Goal: Task Accomplishment & Management: Complete application form

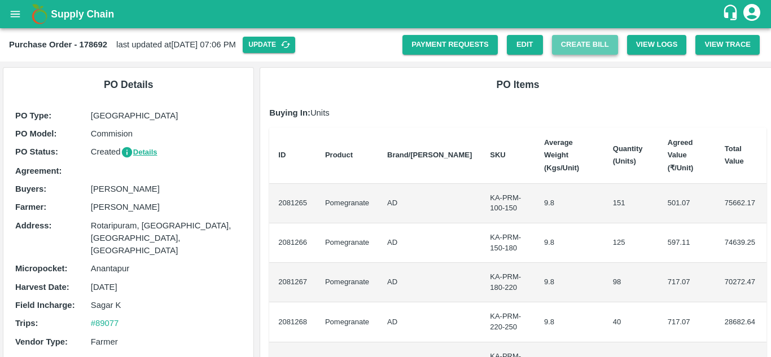
click at [597, 38] on button "Create Bill" at bounding box center [585, 45] width 66 height 20
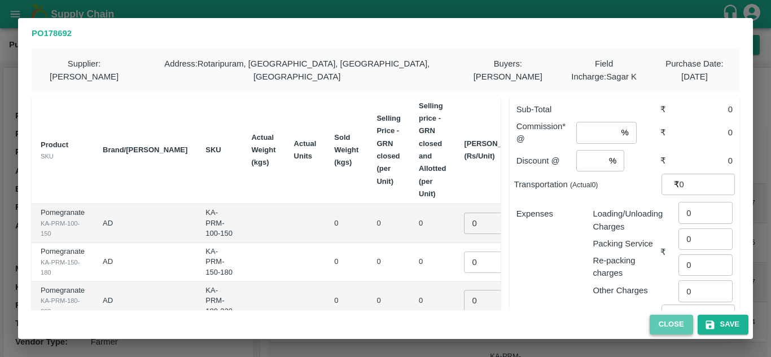
click at [672, 327] on button "Close" at bounding box center [671, 325] width 43 height 20
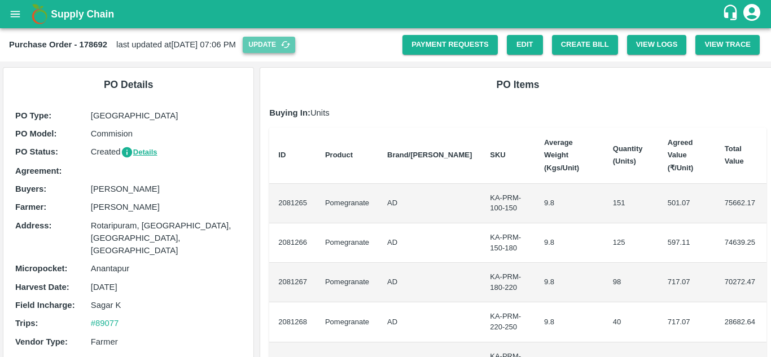
click at [295, 50] on button "Update" at bounding box center [269, 45] width 53 height 16
click at [586, 46] on button "Create Bill" at bounding box center [585, 45] width 66 height 20
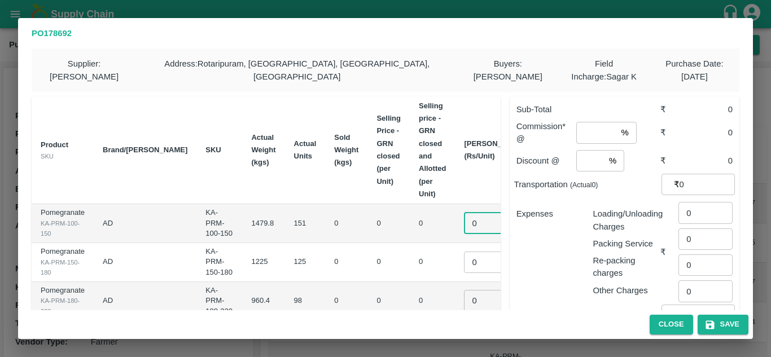
click at [464, 229] on input "0" at bounding box center [486, 223] width 45 height 21
type input "650"
click at [464, 263] on input "0" at bounding box center [486, 262] width 45 height 21
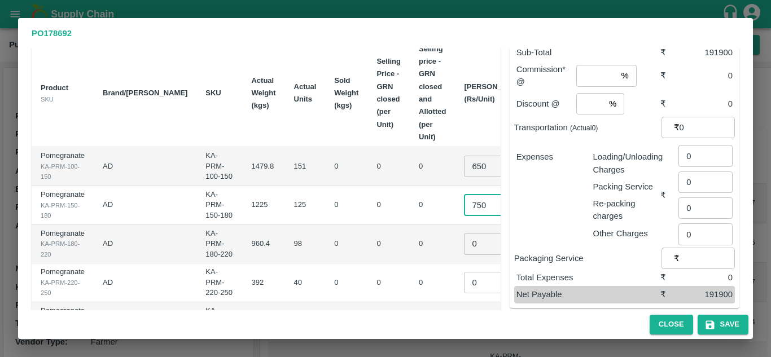
scroll to position [62, 0]
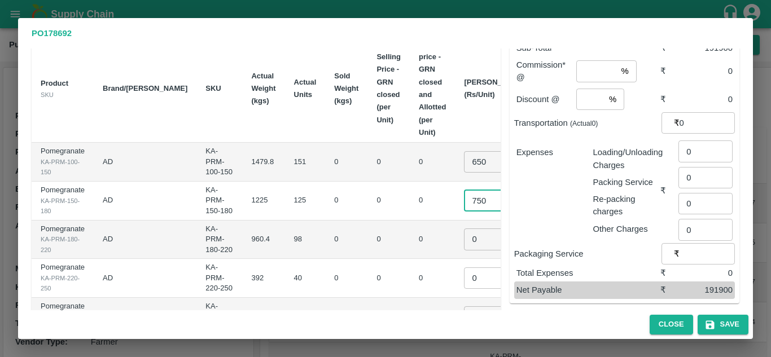
type input "750"
click at [464, 241] on input "0" at bounding box center [486, 239] width 45 height 21
type input "825"
click at [464, 275] on input "0" at bounding box center [486, 278] width 45 height 21
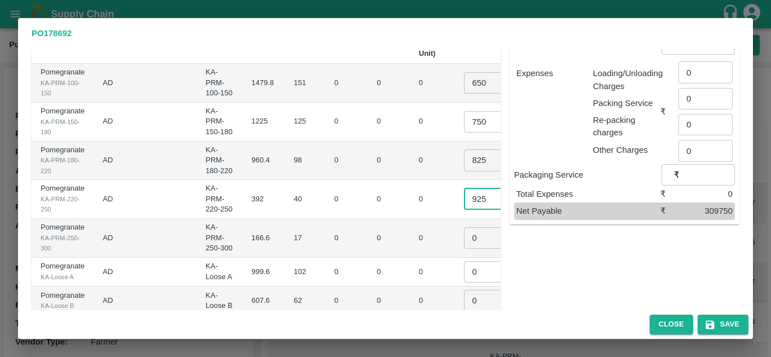
scroll to position [141, 0]
type input "925"
click at [464, 237] on input "0" at bounding box center [486, 237] width 45 height 21
type input "1150"
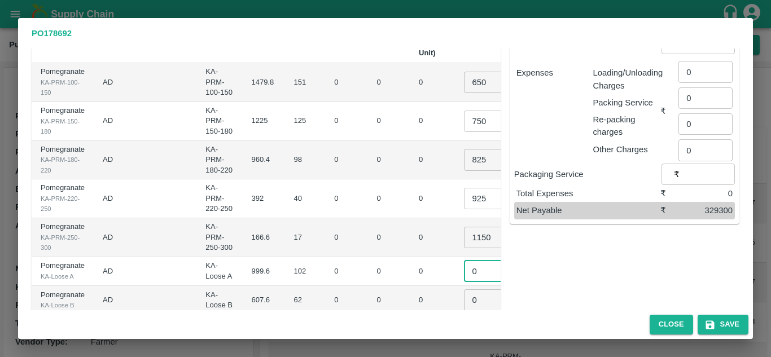
scroll to position [0, 0]
click at [464, 276] on input "0" at bounding box center [486, 271] width 45 height 21
type input "500"
click at [464, 300] on input "0" at bounding box center [486, 300] width 45 height 21
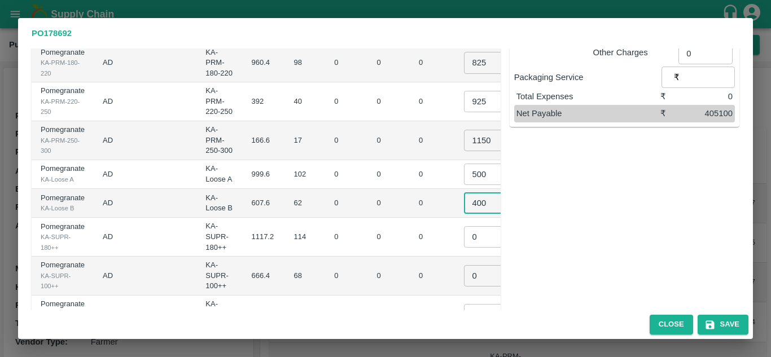
scroll to position [239, 0]
type input "400"
click at [464, 234] on input "0" at bounding box center [486, 236] width 45 height 21
type input "500"
click at [464, 279] on input "0" at bounding box center [486, 275] width 45 height 21
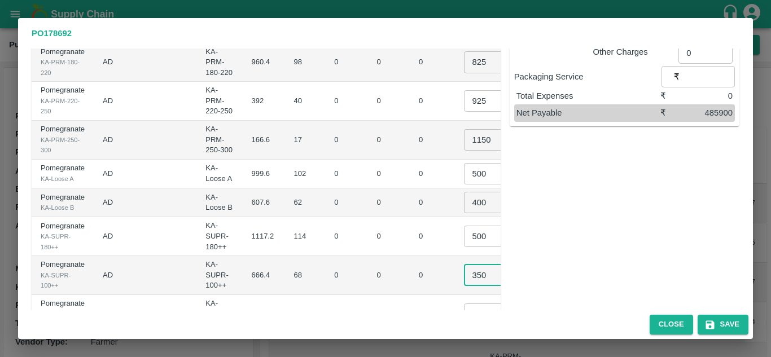
scroll to position [298, 0]
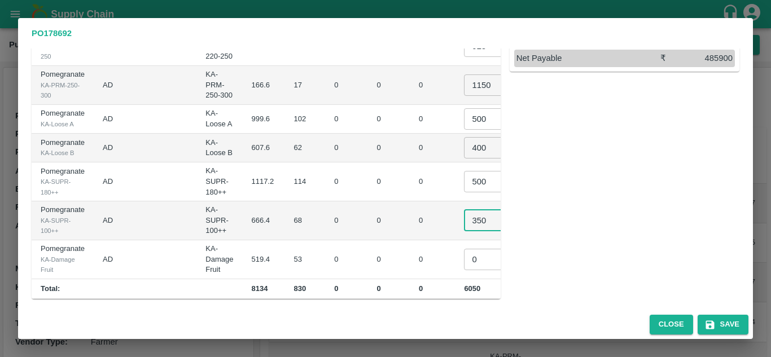
type input "350"
click at [464, 259] on input "0" at bounding box center [486, 259] width 45 height 21
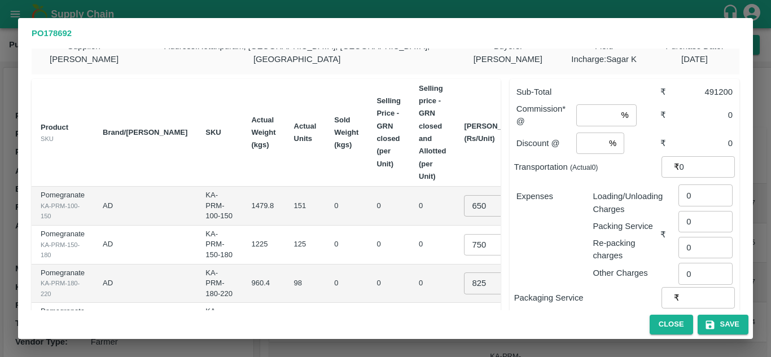
scroll to position [12, 0]
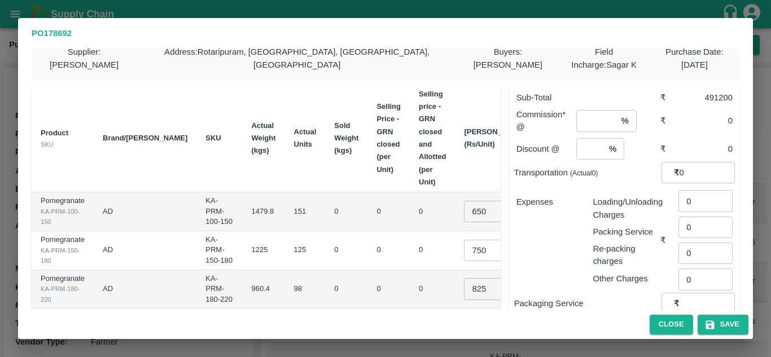
type input "0100"
click at [592, 120] on input "number" at bounding box center [596, 120] width 40 height 21
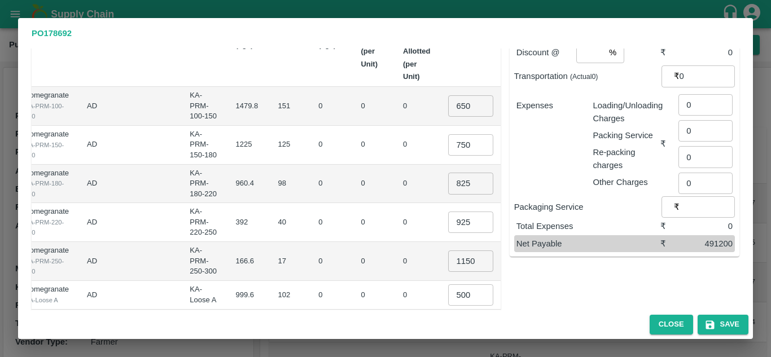
scroll to position [117, 0]
click at [394, 158] on td "0" at bounding box center [416, 145] width 45 height 39
click at [394, 196] on td "0" at bounding box center [416, 184] width 45 height 39
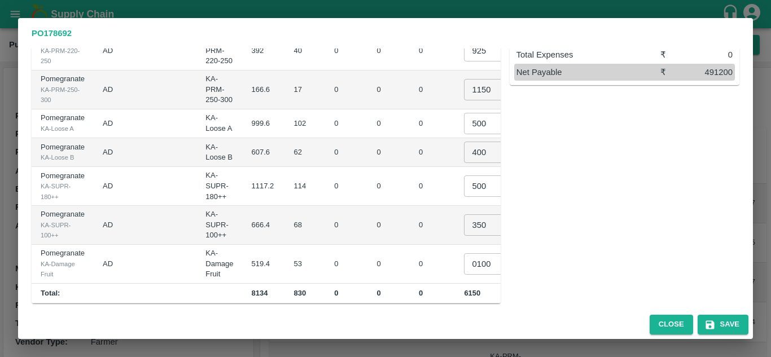
scroll to position [0, 16]
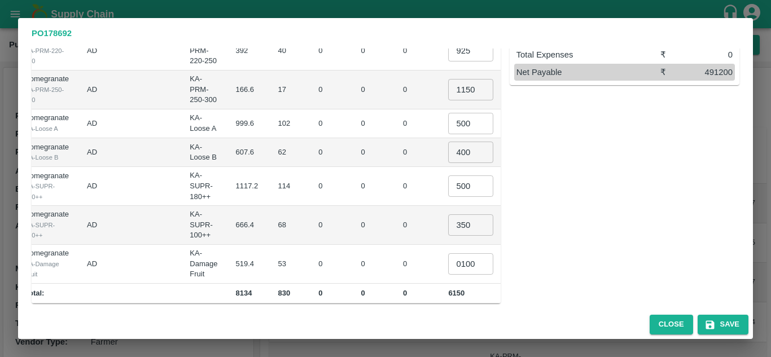
click at [448, 189] on input "500" at bounding box center [470, 186] width 45 height 21
type input "5"
type input "500"
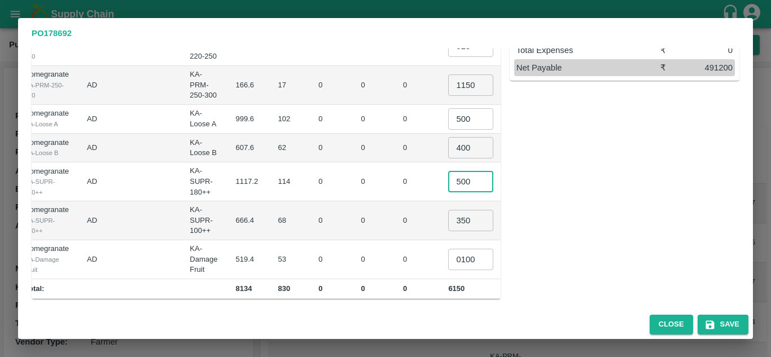
scroll to position [295, 0]
click at [448, 257] on input "0100" at bounding box center [470, 259] width 45 height 21
type input "150"
click at [570, 303] on div "Supplier : Adhi sheshayya Address : Rotaripuram, [GEOGRAPHIC_DATA], [GEOGRAPHIC…" at bounding box center [385, 180] width 735 height 262
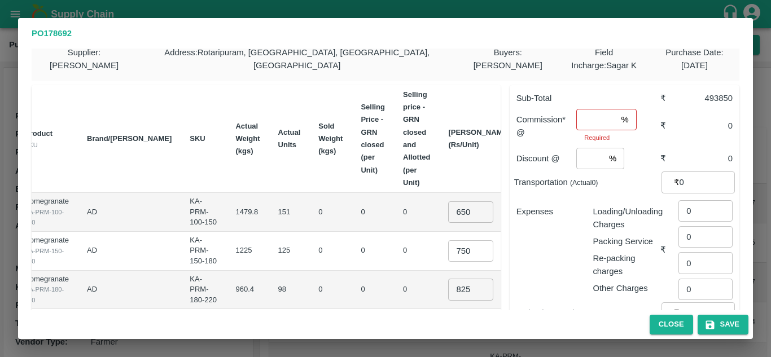
scroll to position [0, 0]
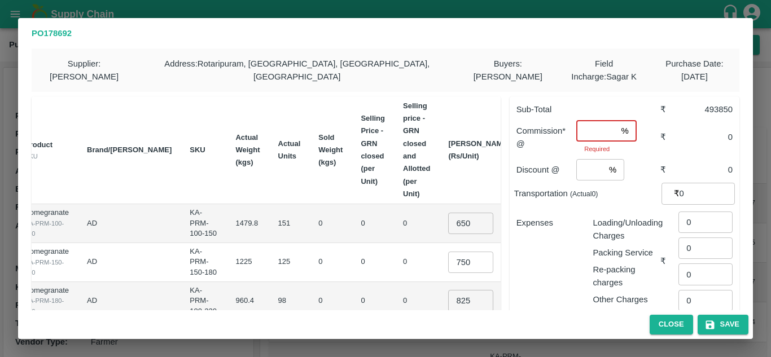
click at [591, 129] on input "number" at bounding box center [596, 130] width 40 height 21
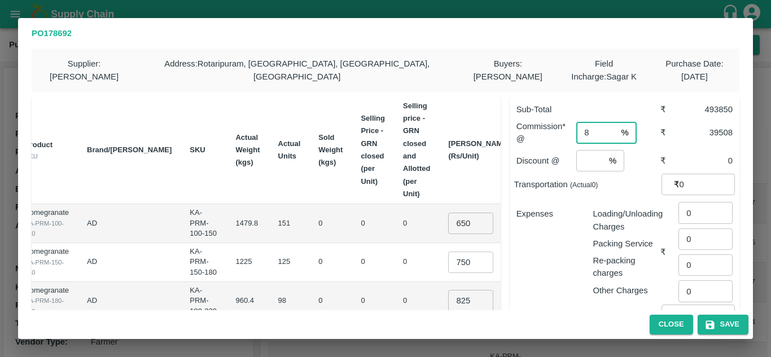
type input "8"
click at [584, 161] on input "number" at bounding box center [590, 160] width 28 height 21
type input "6"
type input "2"
click at [579, 203] on div "Expenses" at bounding box center [546, 248] width 77 height 98
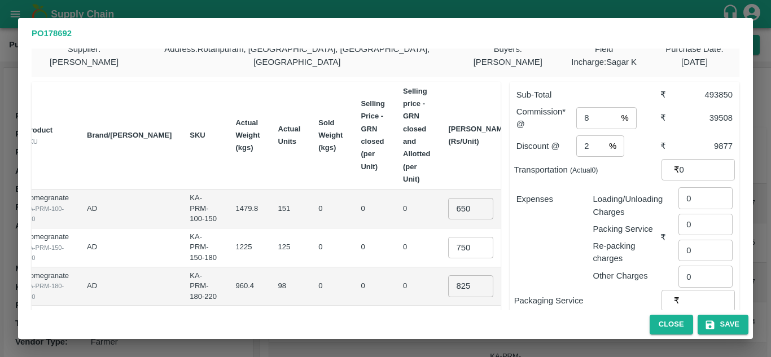
scroll to position [15, 0]
click at [695, 194] on input "0" at bounding box center [706, 197] width 54 height 21
type input "02490"
click at [691, 247] on input "0" at bounding box center [706, 249] width 54 height 21
type input "1100"
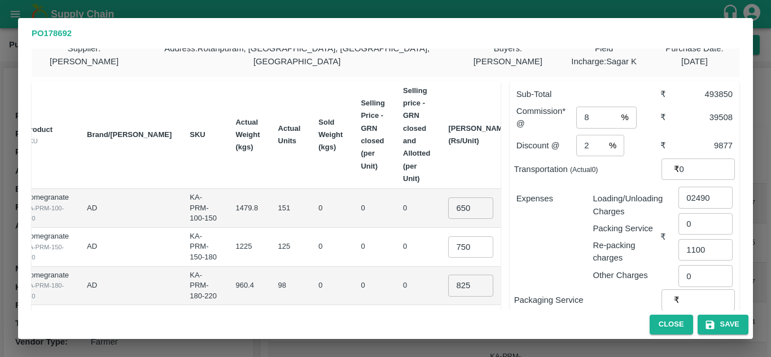
click at [522, 237] on div "Expenses" at bounding box center [546, 233] width 77 height 98
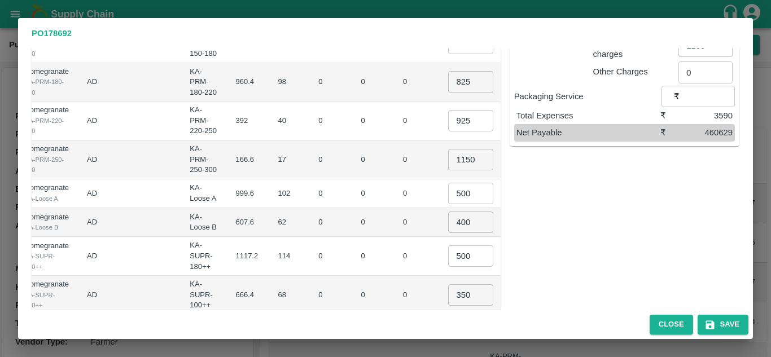
scroll to position [220, 0]
click at [734, 320] on button "Save" at bounding box center [723, 325] width 51 height 20
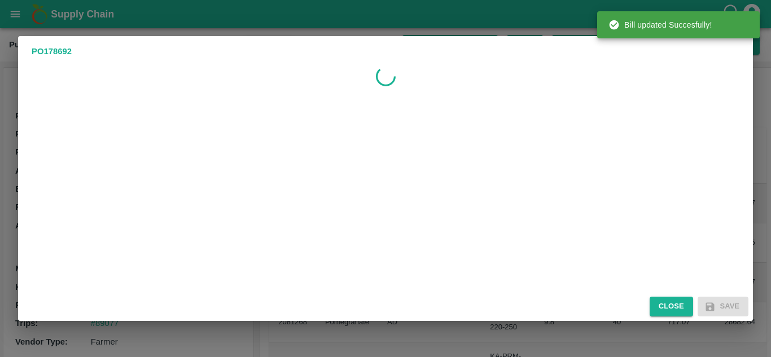
scroll to position [0, 0]
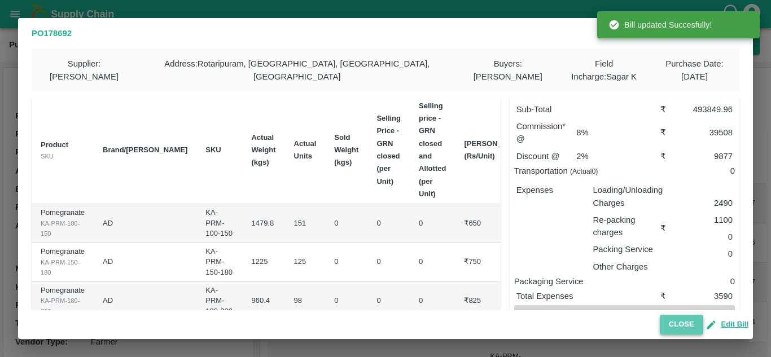
click at [684, 318] on button "Close" at bounding box center [681, 325] width 43 height 20
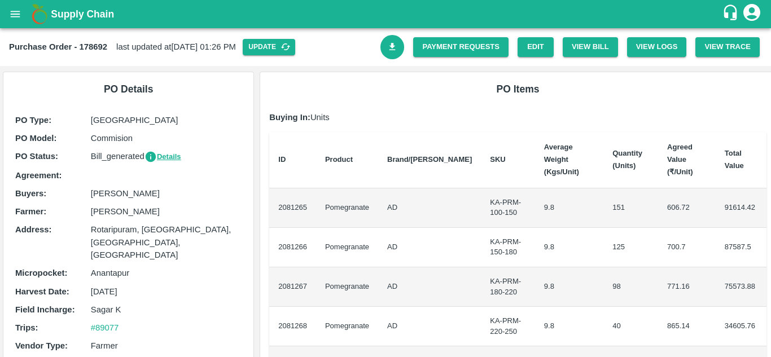
click at [387, 47] on icon "Download Bill" at bounding box center [392, 47] width 11 height 11
